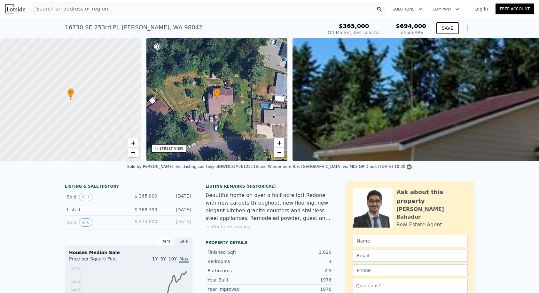
scroll to position [-1, 0]
click at [97, 8] on span "Search an address or region" at bounding box center [69, 9] width 77 height 8
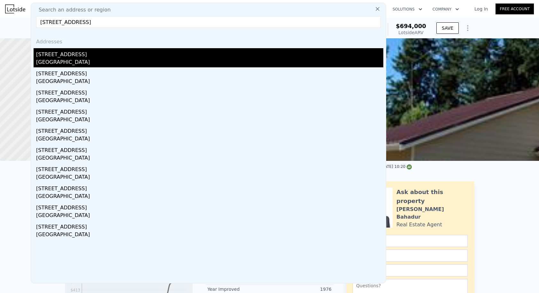
type input "[STREET_ADDRESS]"
click at [102, 57] on div "[STREET_ADDRESS]" at bounding box center [209, 53] width 347 height 10
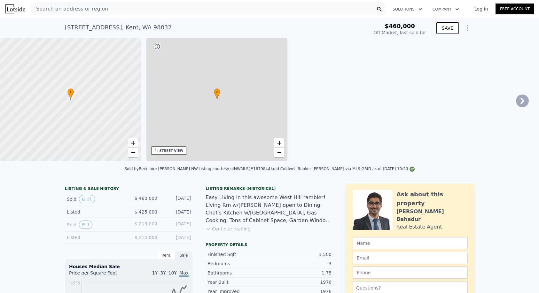
type input "$ 664,000"
type input "5"
type input "2.5"
type input "1100"
type input "2050"
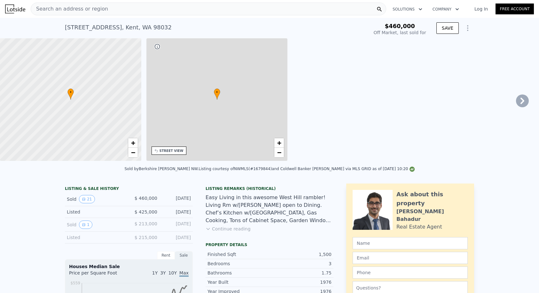
type input "7000"
type input "9648"
type input "$ 124,488"
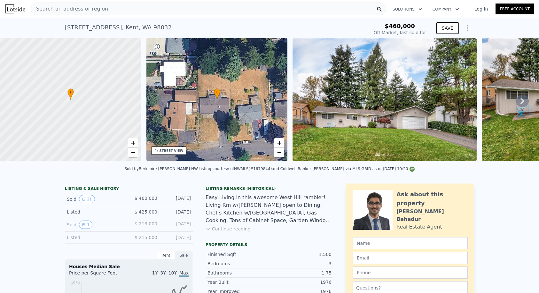
click at [469, 27] on icon "Show Options" at bounding box center [467, 28] width 8 height 8
click at [445, 37] on div "Save Edit Structure Share Analysis" at bounding box center [438, 51] width 72 height 28
click at [442, 41] on div "Edit Structure" at bounding box center [438, 44] width 72 height 13
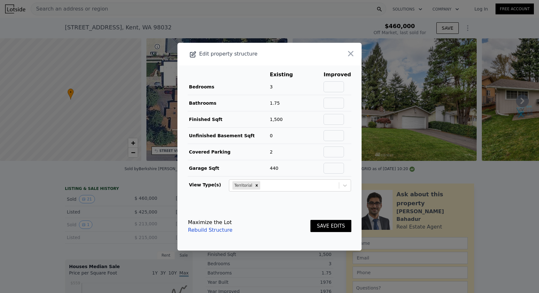
click at [353, 80] on main "Existing Improved Bedrooms 3 Bathrooms 1.75 Finished Sqft 1,500 Unfinished Base…" at bounding box center [269, 133] width 184 height 137
click at [343, 85] on input "text" at bounding box center [333, 86] width 20 height 11
type input "3"
click at [341, 103] on input "text" at bounding box center [333, 103] width 20 height 11
type input "1.75"
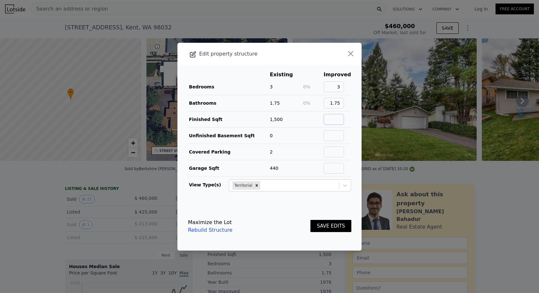
click at [339, 117] on input "text" at bounding box center [333, 119] width 20 height 11
type input "1500"
click at [333, 136] on input "text" at bounding box center [333, 135] width 20 height 11
type input "0"
click at [335, 149] on input "2" at bounding box center [333, 152] width 20 height 11
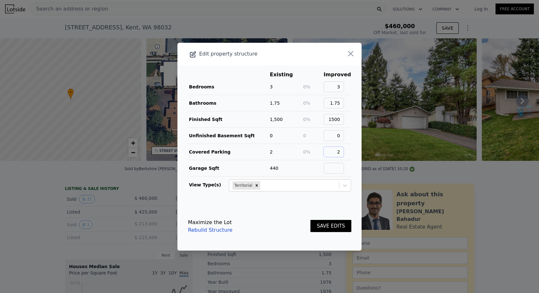
type input "2"
click at [337, 166] on input "text" at bounding box center [333, 168] width 20 height 11
type input "440"
click at [328, 226] on button "SAVE EDITS" at bounding box center [330, 226] width 41 height 12
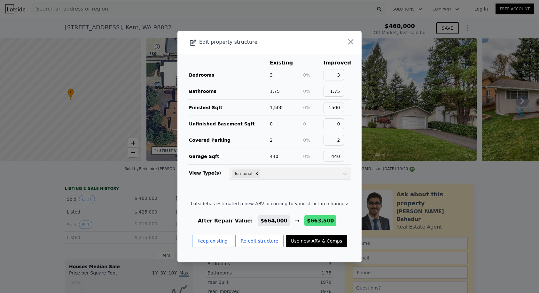
click at [303, 239] on button "Use new ARV & Comps" at bounding box center [316, 241] width 61 height 12
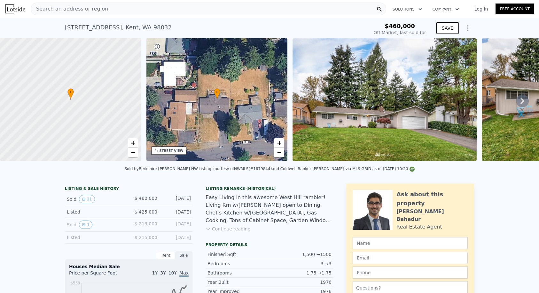
type input "$ 663,500"
type input "$ 124,024"
type input "$ 664,000"
type input "$ 124,488"
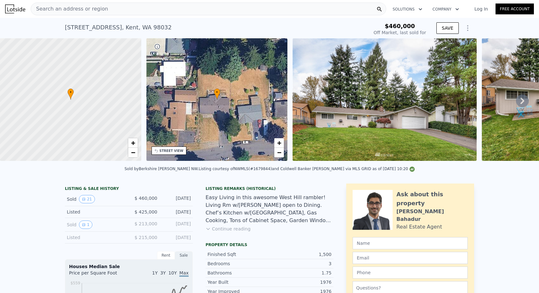
scroll to position [0, 0]
click at [104, 12] on div "Search an address or region" at bounding box center [208, 9] width 355 height 13
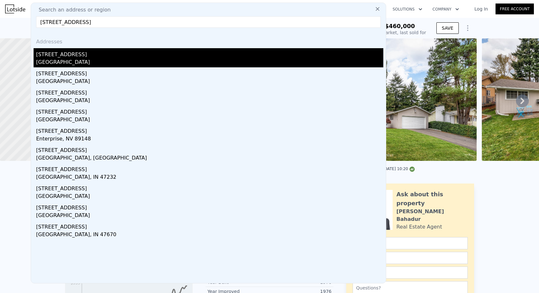
type input "[STREET_ADDRESS]"
click at [105, 49] on div "[STREET_ADDRESS]" at bounding box center [209, 53] width 347 height 10
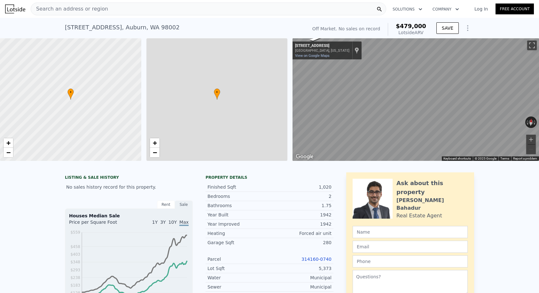
type input "$ 479,000"
type input "2"
type input "3"
type input "1"
type input "2"
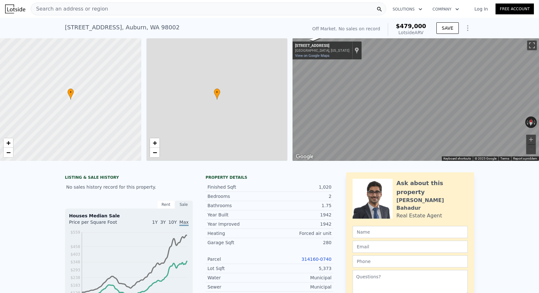
type input "840"
type input "1220"
type input "3483"
type input "7314"
type input "$ 30,003"
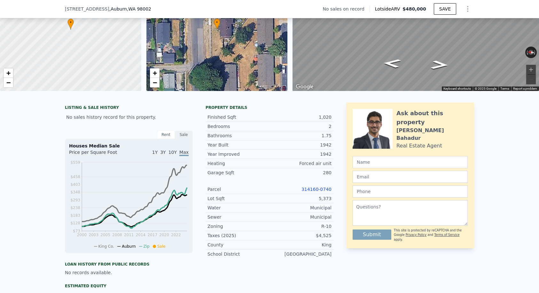
type input "$ 480,000"
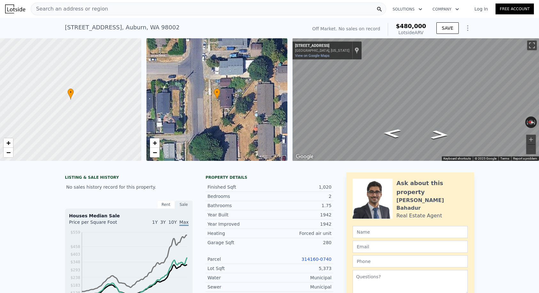
click at [96, 7] on span "Search an address or region" at bounding box center [69, 9] width 77 height 8
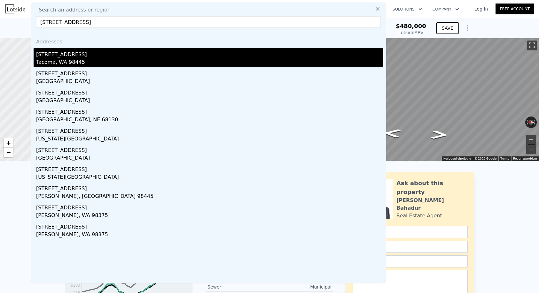
type input "[STREET_ADDRESS]"
click at [88, 60] on div "Tacoma, WA 98445" at bounding box center [209, 62] width 347 height 9
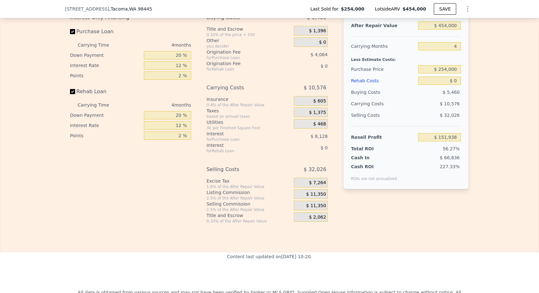
scroll to position [978, 0]
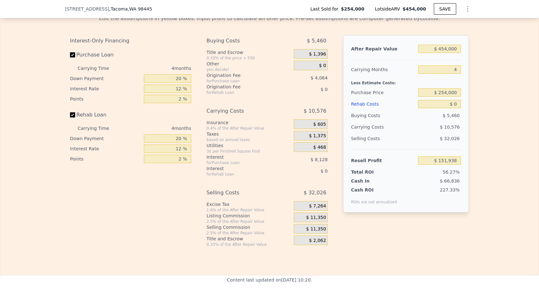
click at [443, 99] on div "$ 0" at bounding box center [439, 103] width 43 height 11
click at [443, 96] on input "$ 254,000" at bounding box center [439, 92] width 43 height 8
click at [443, 94] on input "$ 254,000" at bounding box center [439, 92] width 43 height 8
click at [458, 69] on input "4" at bounding box center [439, 69] width 43 height 8
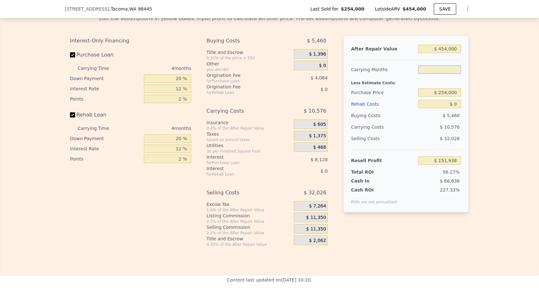
type input "3"
type input "$ 154,582"
type input "3"
click at [440, 91] on input "$ 254,000" at bounding box center [439, 92] width 43 height 8
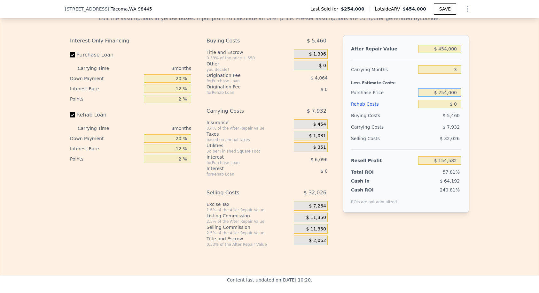
click at [440, 91] on input "$ 254,000" at bounding box center [439, 92] width 43 height 8
type input "$ 300,000"
type input "$ 106,589"
click at [456, 105] on input "$ 0" at bounding box center [439, 104] width 43 height 8
type input "$ 4"
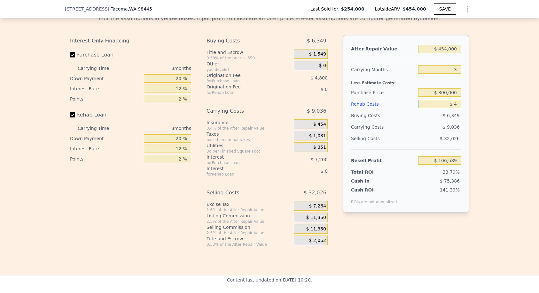
type input "$ 106,585"
type input "$ 3"
type input "$ 106,586"
type input "$ 30"
type input "$ 106,559"
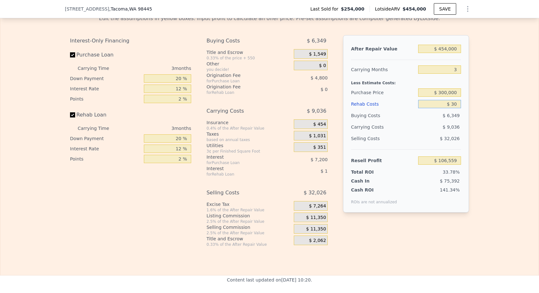
type input "$ 300"
type input "$ 106,278"
type input "$ 3,000"
type input "$ 103,469"
type input "$ 30,000"
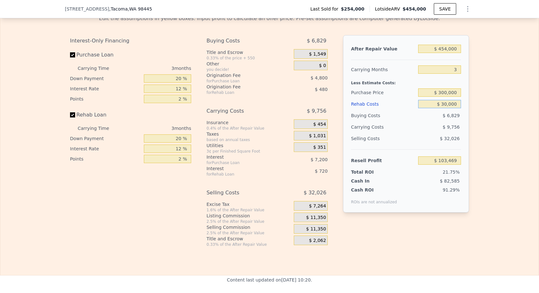
type input "$ 75,389"
click at [444, 93] on input "$ 300,000" at bounding box center [439, 92] width 43 height 8
type input "$ 340,000"
type input "$ 33,656"
click at [444, 106] on input "$ 30,000" at bounding box center [439, 104] width 43 height 8
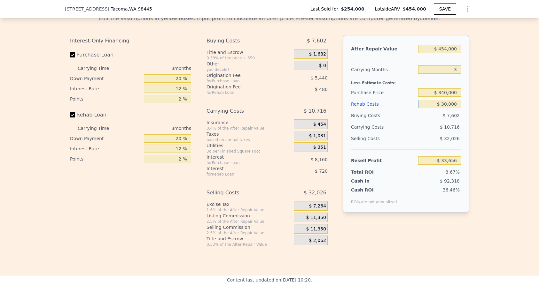
type input "$ 0000"
type input "$ 64,856"
type input "$ 20,000"
type input "$ 44,056"
click at [448, 100] on input "$ 20,000" at bounding box center [439, 104] width 43 height 8
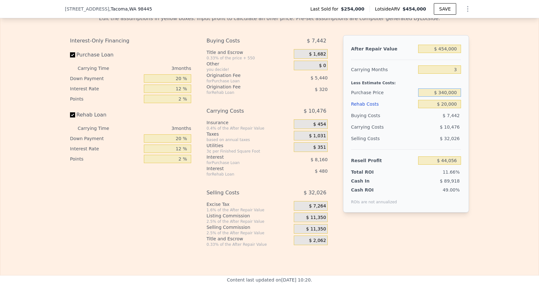
click at [446, 91] on input "$ 340,000" at bounding box center [439, 92] width 43 height 8
click at [445, 93] on input "$ 340,000" at bounding box center [439, 92] width 43 height 8
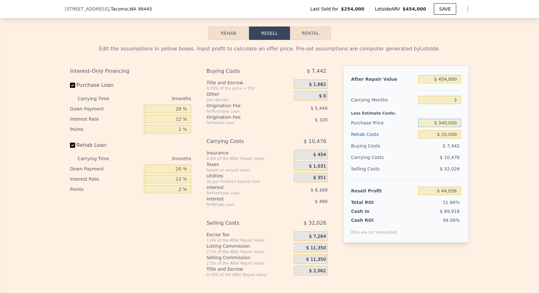
scroll to position [947, 0]
click at [446, 136] on input "$ 20,000" at bounding box center [439, 135] width 43 height 8
type input "$ 10,000"
type input "$ 54,456"
click at [450, 137] on input "$ 10,000" at bounding box center [439, 135] width 43 height 8
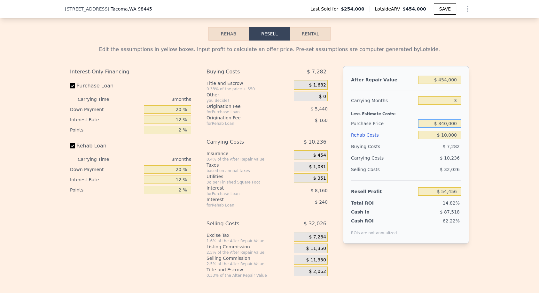
click at [443, 123] on input "$ 340,000" at bounding box center [439, 123] width 43 height 8
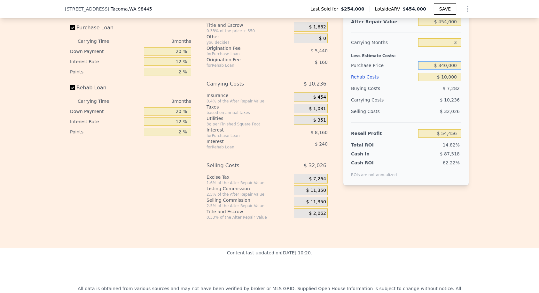
scroll to position [1001, 0]
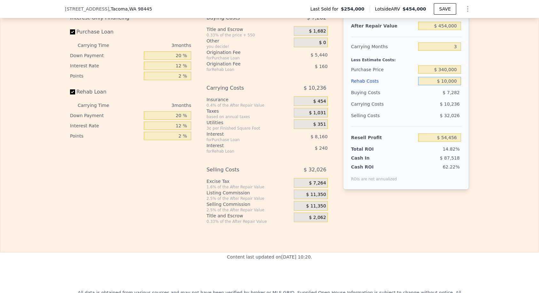
click at [448, 83] on input "$ 10,000" at bounding box center [439, 81] width 43 height 8
type input "$ 0"
type input "$ 64,856"
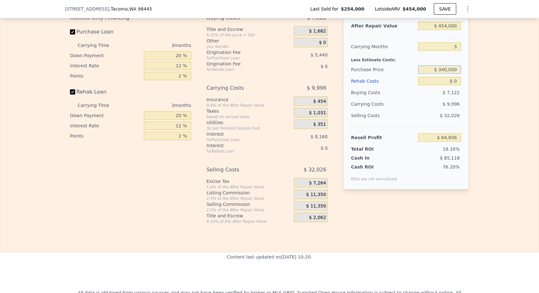
click at [444, 66] on input "$ 340,000" at bounding box center [439, 69] width 43 height 8
click at [445, 68] on input "$ 340,000" at bounding box center [439, 69] width 43 height 8
type input "$ 350,000"
type input "$ 54,422"
click at [440, 81] on input "$ 0" at bounding box center [439, 81] width 43 height 8
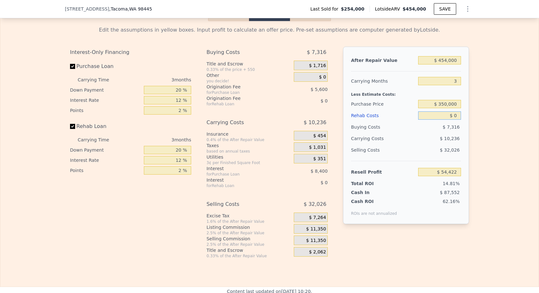
scroll to position [946, 0]
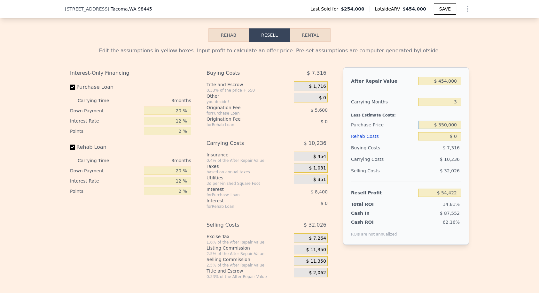
click at [445, 126] on input "$ 350,000" at bounding box center [439, 125] width 43 height 8
click at [444, 122] on input "$ 320,000" at bounding box center [439, 125] width 43 height 8
click at [445, 123] on input "$ 320,000" at bounding box center [439, 125] width 43 height 8
click at [445, 127] on input "$ 320,000" at bounding box center [439, 125] width 43 height 8
click at [443, 127] on input "$ 320,000" at bounding box center [439, 125] width 43 height 8
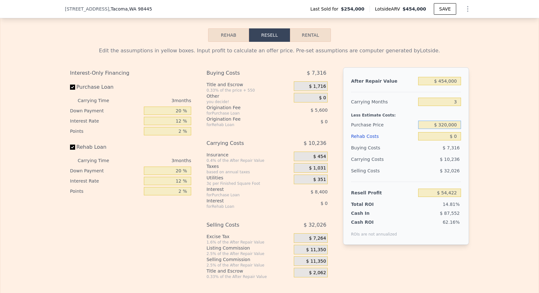
click at [445, 127] on input "$ 320,000" at bounding box center [439, 125] width 43 height 8
click at [444, 127] on input "$ 320,000" at bounding box center [439, 125] width 43 height 8
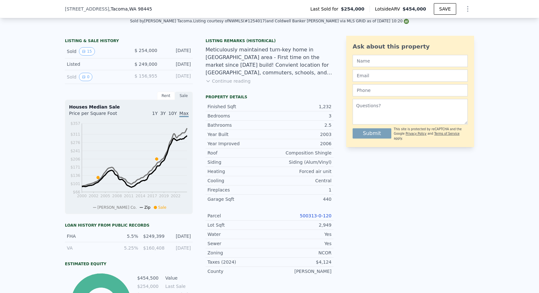
type input "$ 350,000"
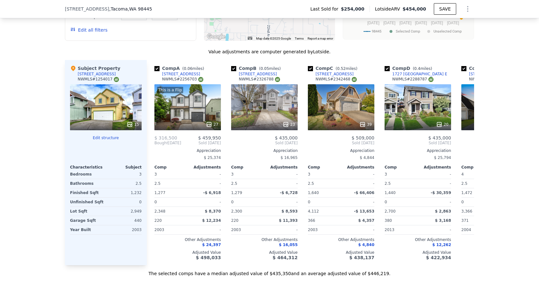
scroll to position [0, 1616]
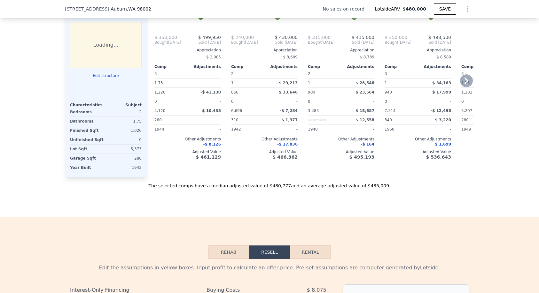
type input "$ 480,000"
type input "5"
type input "2"
type input "3"
type input "1"
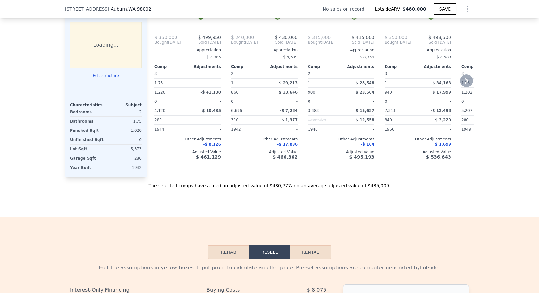
type input "2"
type input "840"
type input "1220"
type input "3483"
type input "7314"
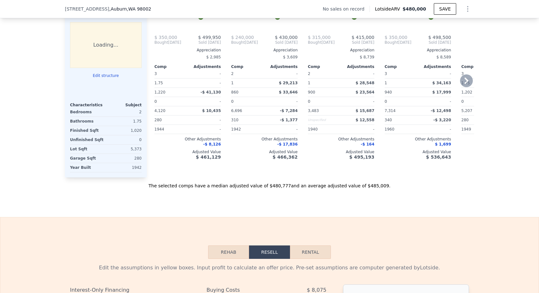
type input "$ 30,003"
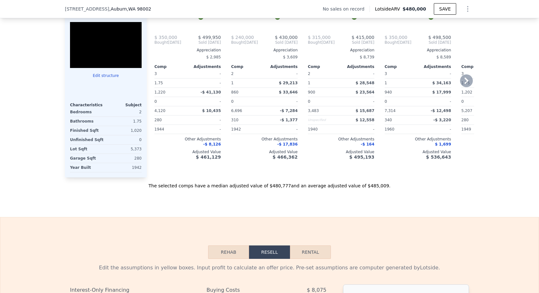
scroll to position [0, 3]
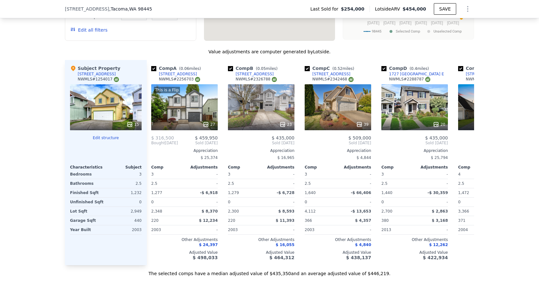
type input "3"
type input "4"
type input "1.75"
type input "2.5"
type input "1277"
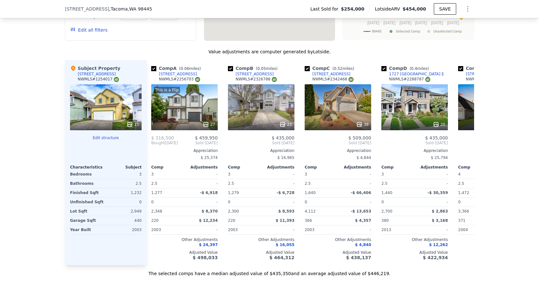
type input "1685"
type input "2300"
type input "4936"
type input "$ 454,000"
type input "4"
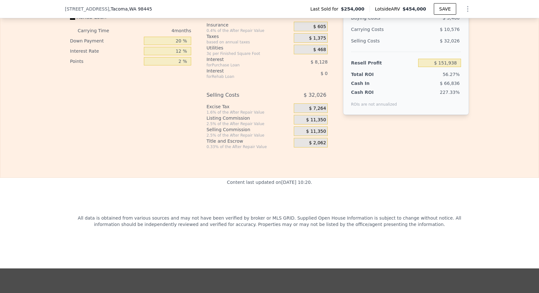
scroll to position [995, 0]
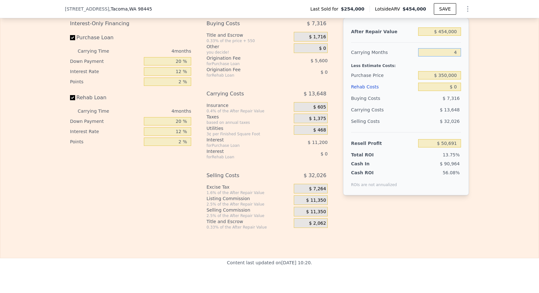
type input "$ 51,010"
click at [458, 52] on input "4" at bounding box center [439, 52] width 43 height 8
type input "3"
type input "$ 54,422"
type input "3"
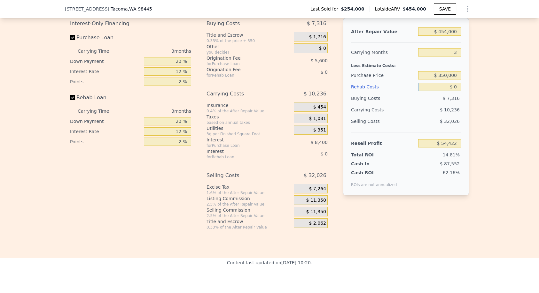
click at [446, 87] on input "$ 0" at bounding box center [439, 87] width 43 height 8
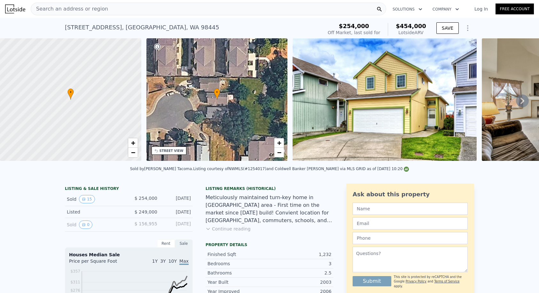
scroll to position [0, 0]
click at [112, 14] on div "Search an address or region" at bounding box center [208, 9] width 355 height 13
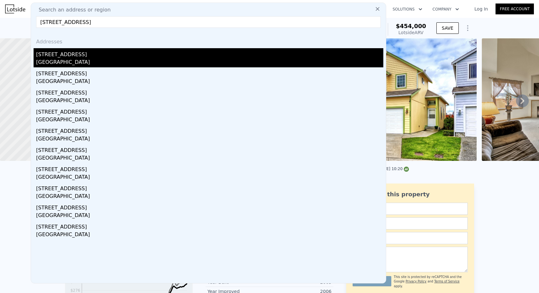
type input "[STREET_ADDRESS]"
click at [96, 58] on div "[STREET_ADDRESS]" at bounding box center [209, 53] width 347 height 10
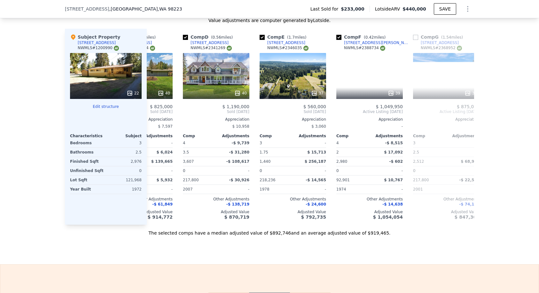
scroll to position [0, 158]
